Goal: Task Accomplishment & Management: Manage account settings

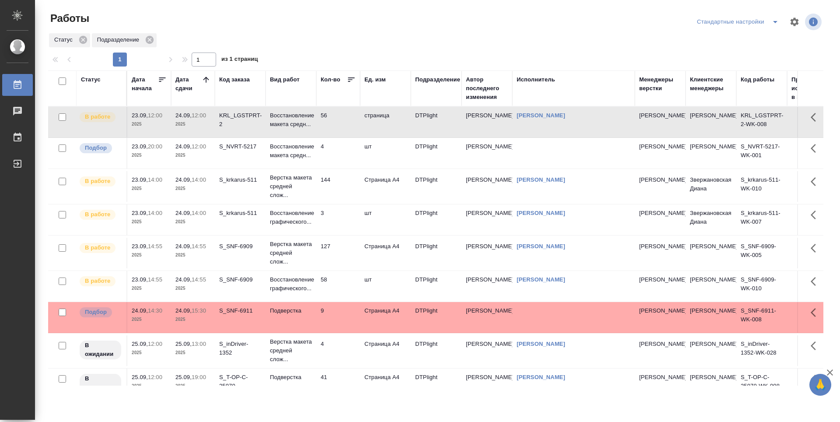
click at [342, 122] on td "56" at bounding box center [338, 122] width 44 height 31
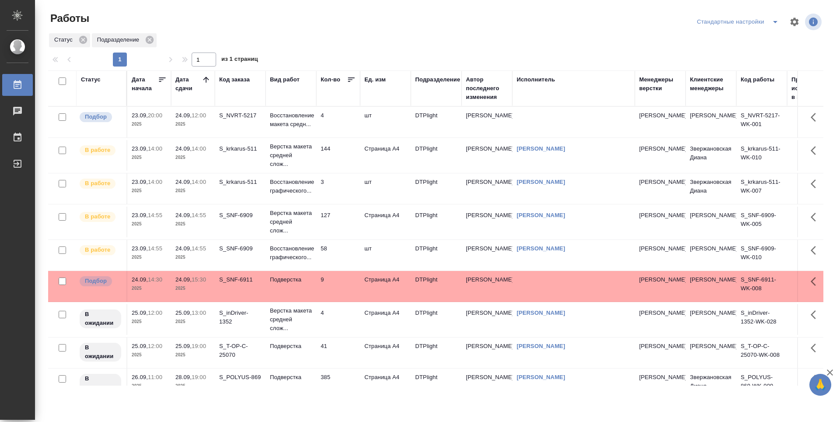
click at [352, 150] on td "144" at bounding box center [338, 155] width 44 height 31
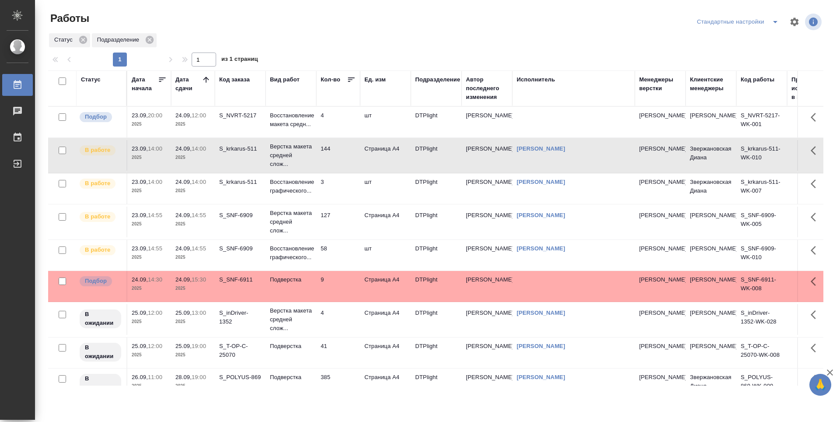
click at [347, 254] on td "58" at bounding box center [338, 255] width 44 height 31
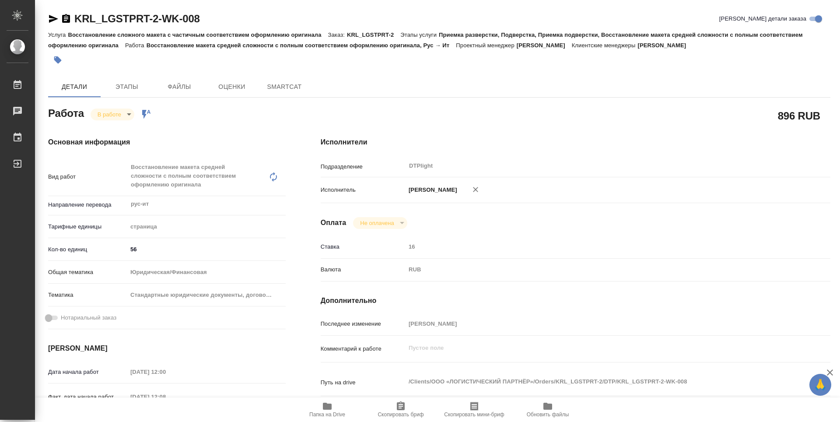
type textarea "x"
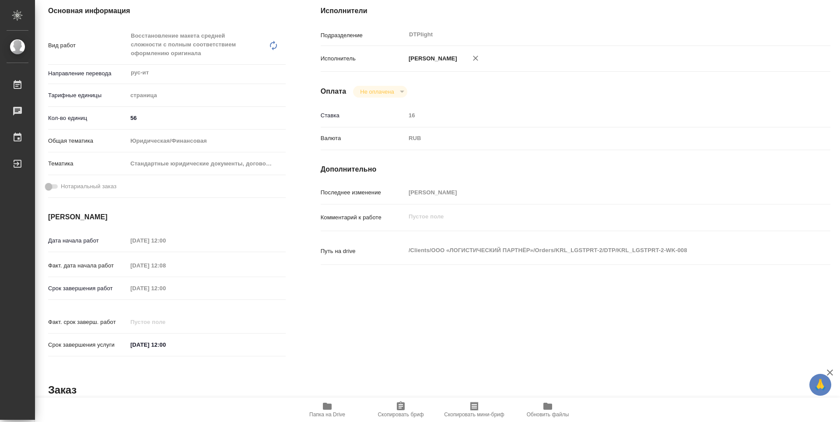
type textarea "x"
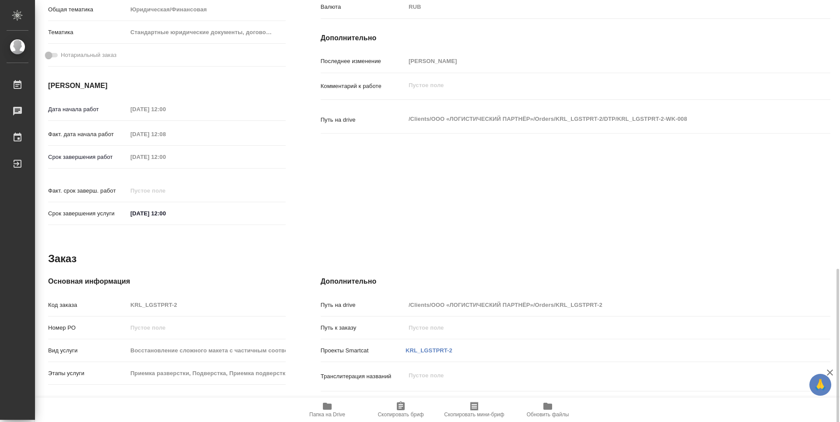
scroll to position [342, 0]
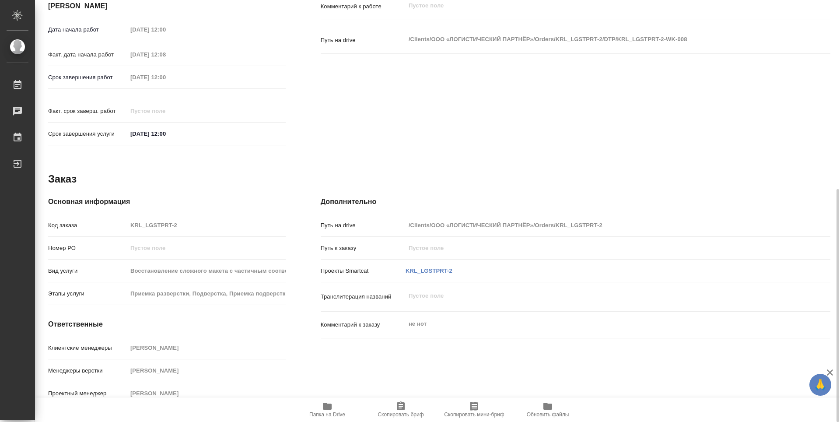
type textarea "x"
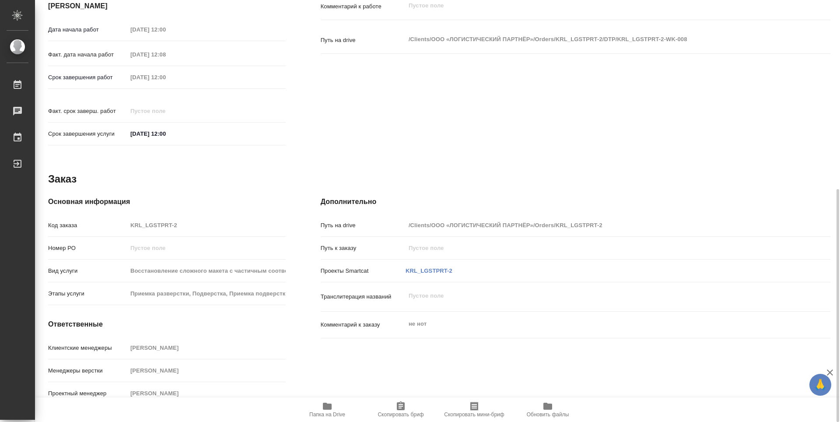
type textarea "x"
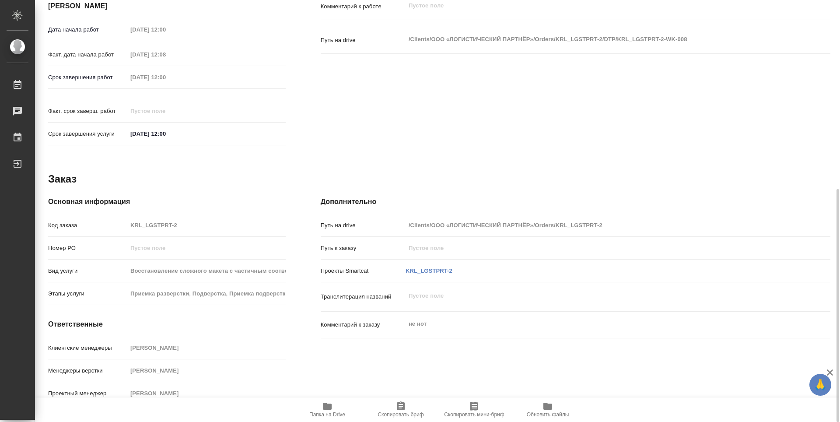
click at [326, 409] on icon "button" at bounding box center [327, 406] width 9 height 7
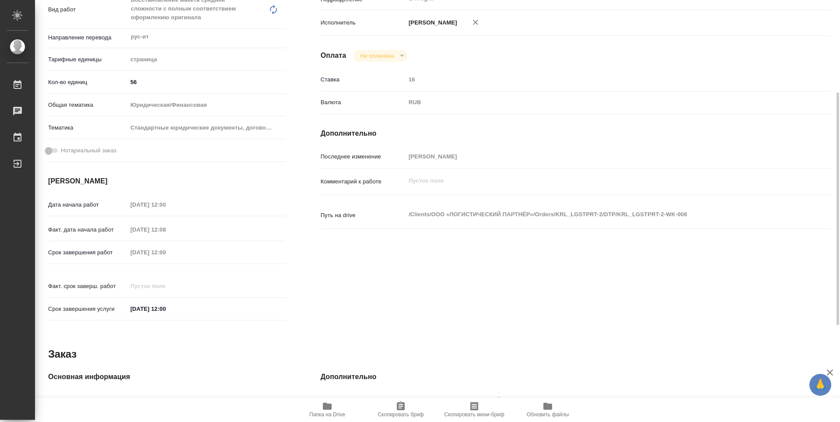
scroll to position [36, 0]
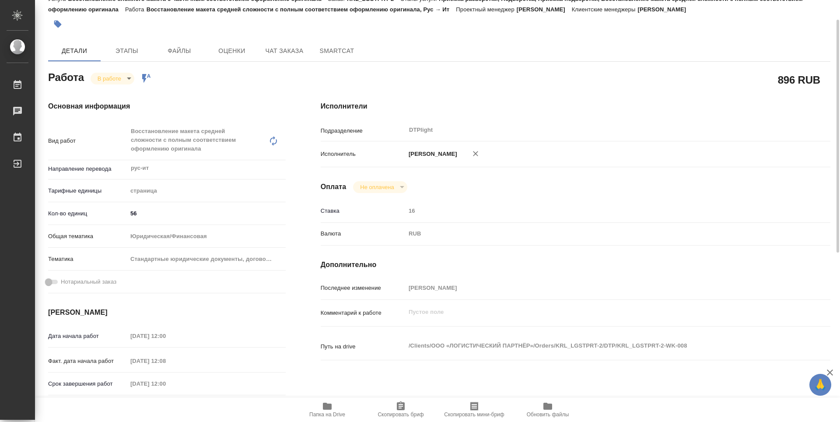
click at [130, 80] on body "🙏 .cls-1 fill:#fff; AWATERA Guselnikov Roman Работы 0 Чаты График Выйти KRL_LGS…" at bounding box center [420, 211] width 840 height 422
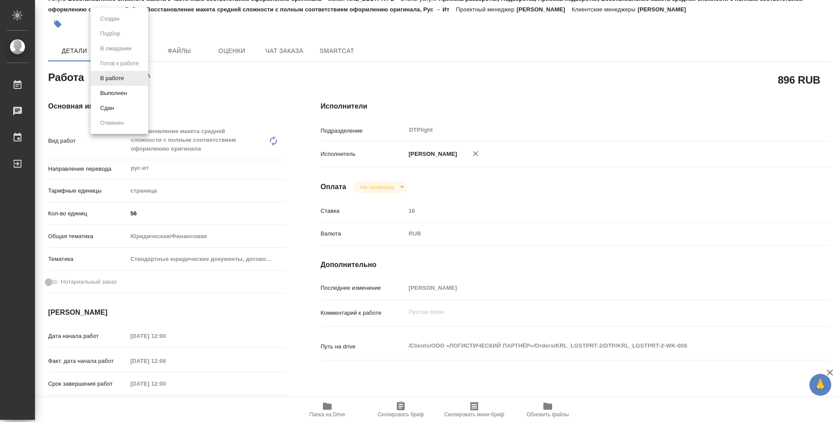
click at [115, 91] on button "Выполнен" at bounding box center [114, 93] width 32 height 10
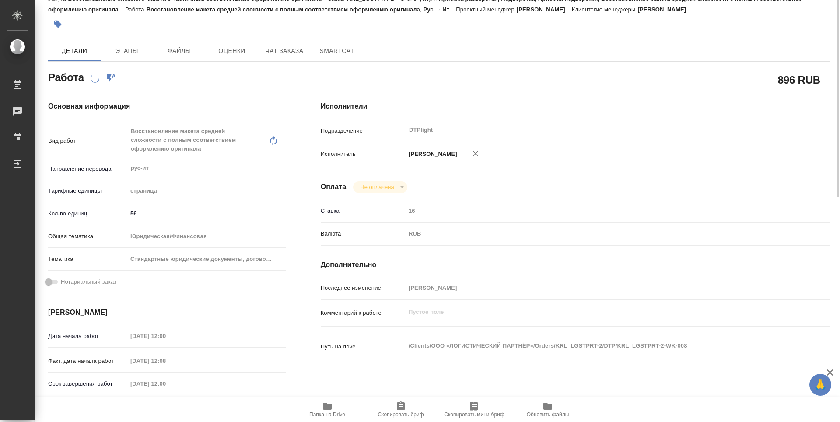
scroll to position [0, 0]
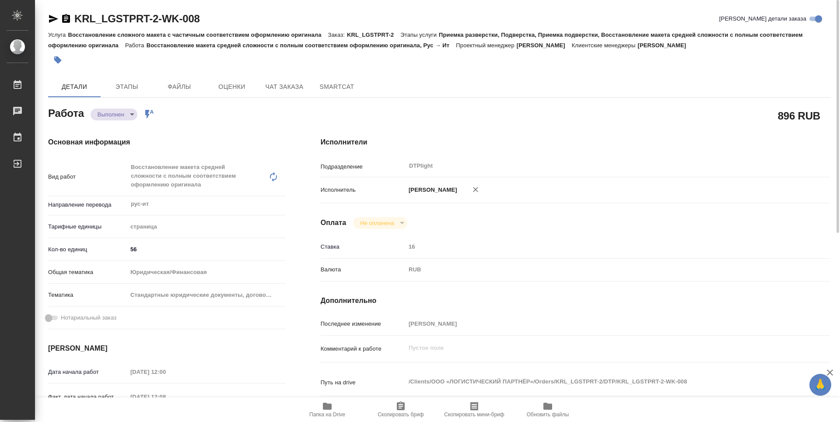
type textarea "x"
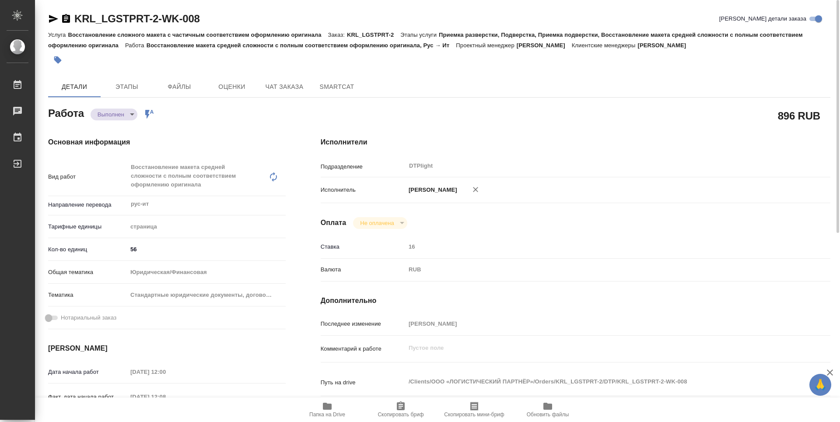
click at [68, 18] on icon "button" at bounding box center [66, 18] width 8 height 9
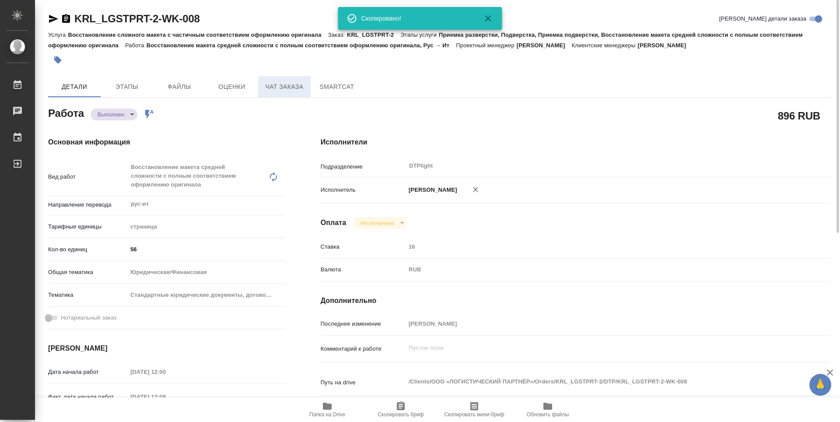
type textarea "x"
